Goal: Task Accomplishment & Management: Manage account settings

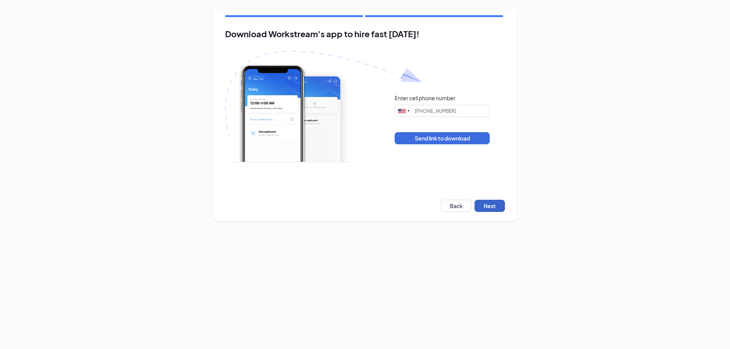
click at [491, 206] on button "Next" at bounding box center [489, 206] width 30 height 12
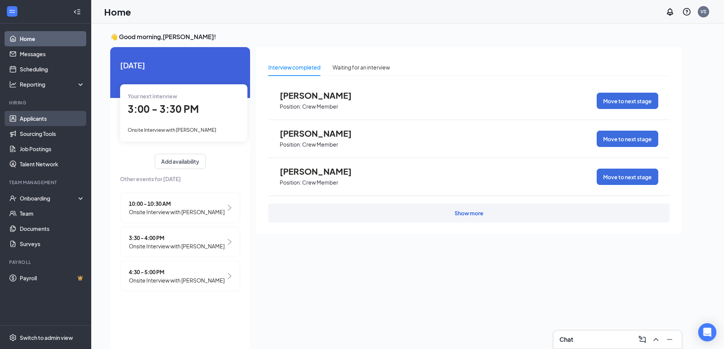
click at [41, 122] on link "Applicants" at bounding box center [52, 118] width 65 height 15
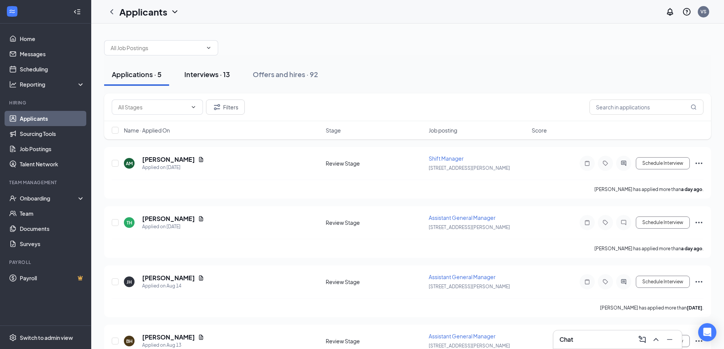
click at [226, 71] on div "Interviews · 13" at bounding box center [207, 75] width 46 height 10
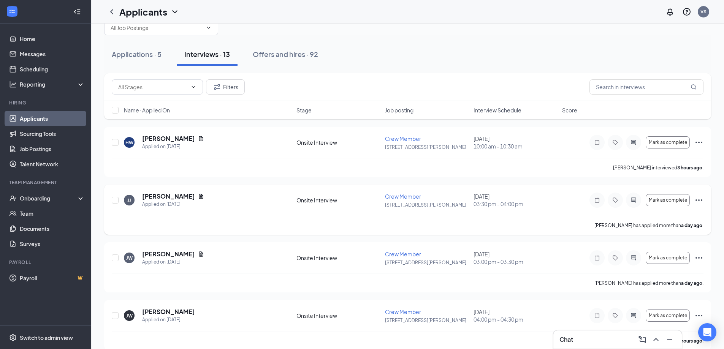
scroll to position [38, 0]
